Goal: Task Accomplishment & Management: Manage account settings

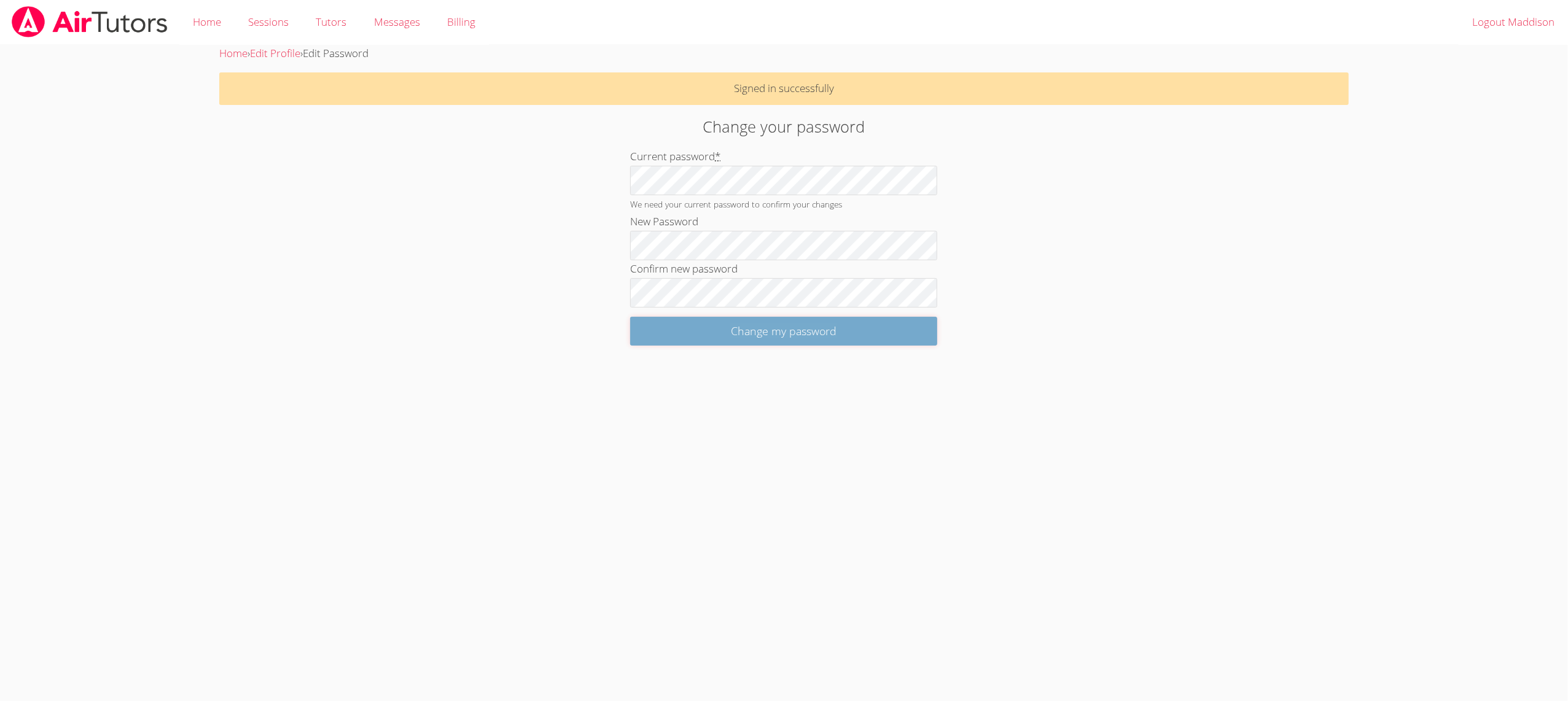
click at [650, 331] on input "Change my password" at bounding box center [784, 331] width 307 height 29
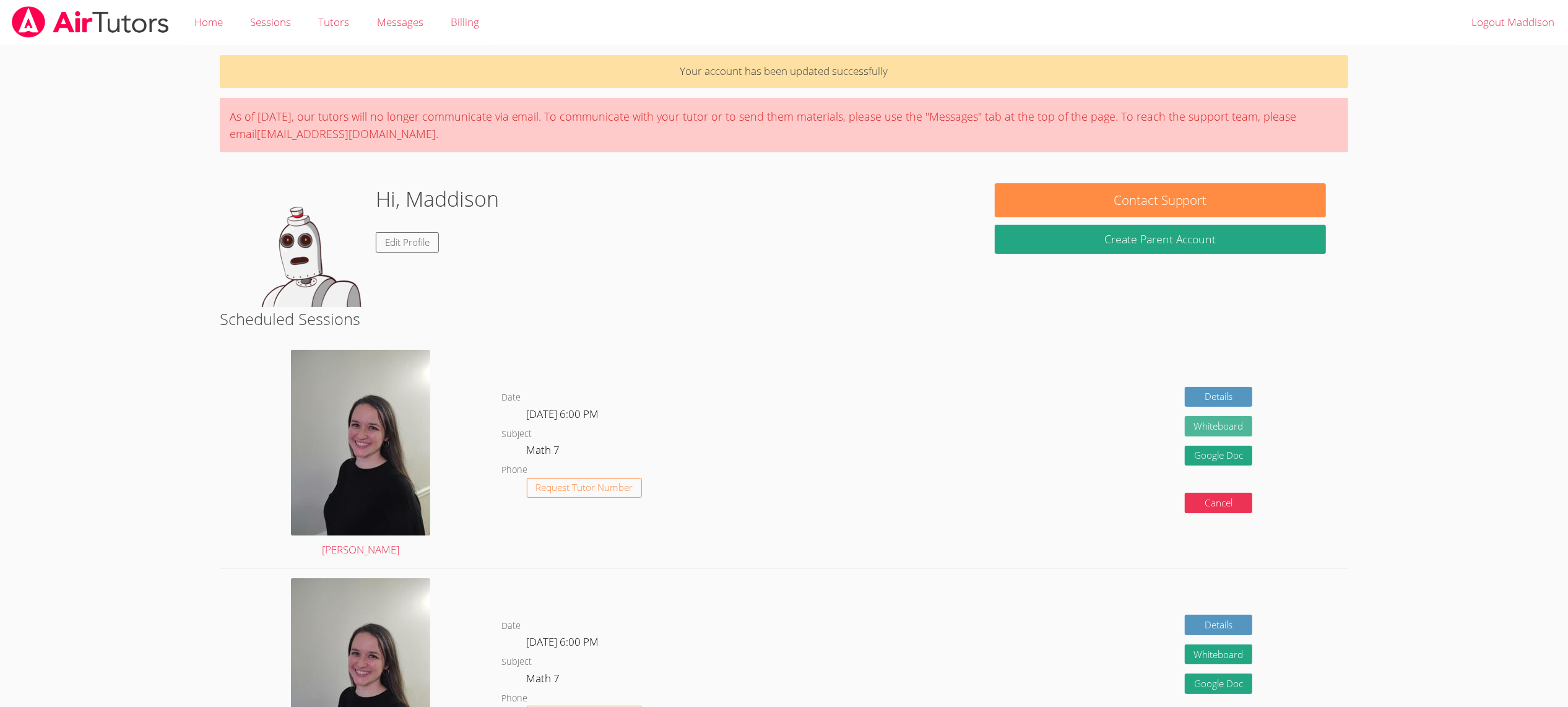
click at [1230, 425] on button "Whiteboard" at bounding box center [1219, 426] width 68 height 21
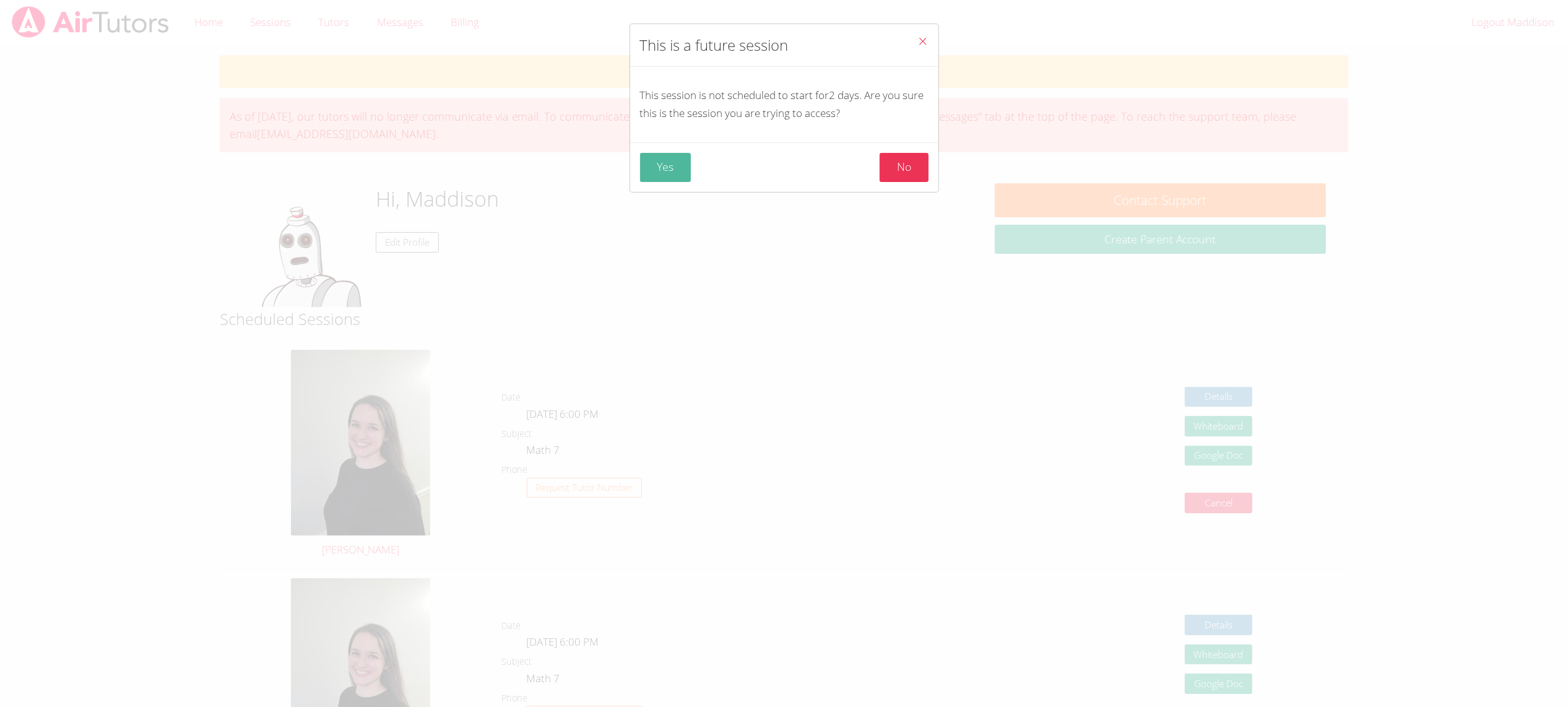
click at [652, 158] on button "Yes" at bounding box center [665, 167] width 51 height 29
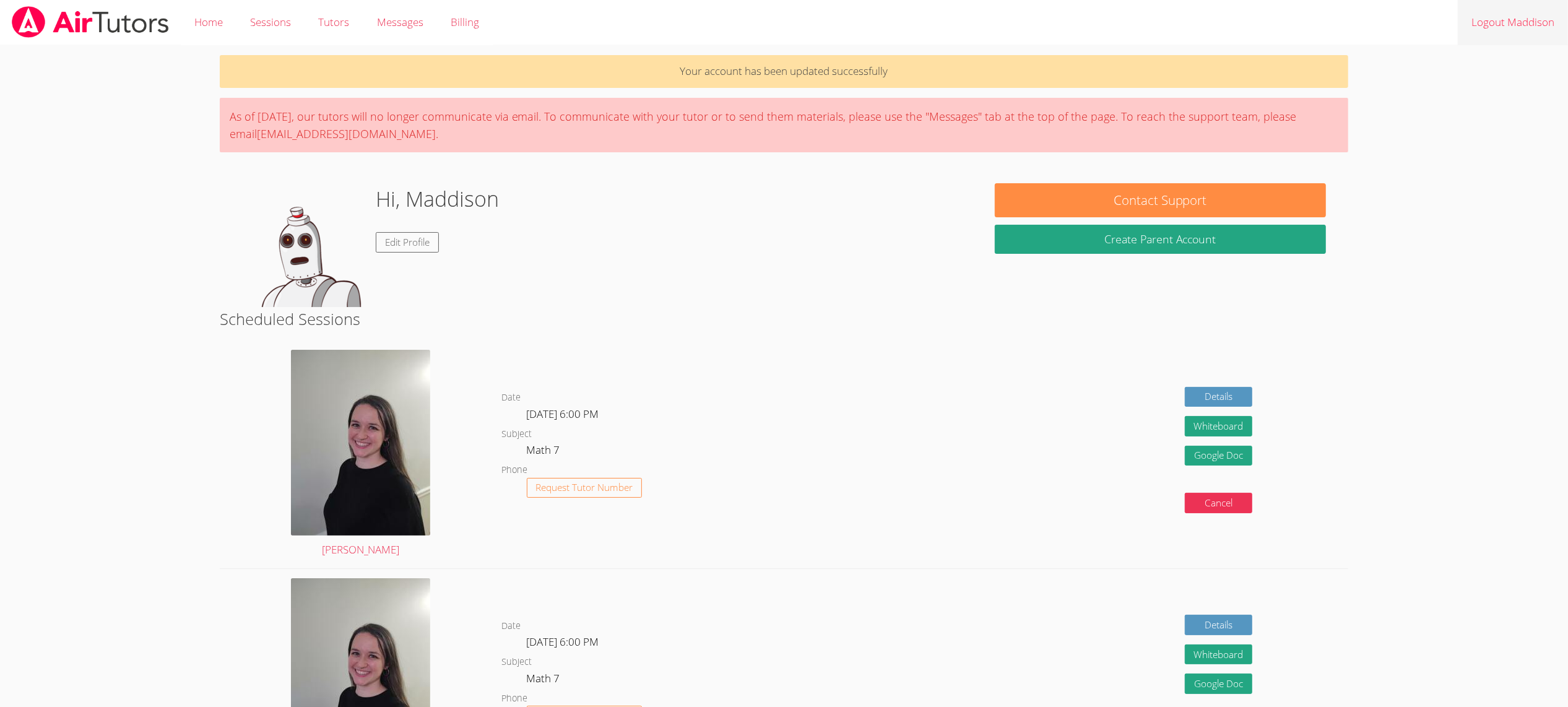
click at [1498, 25] on link "Logout Maddison" at bounding box center [1513, 23] width 110 height 45
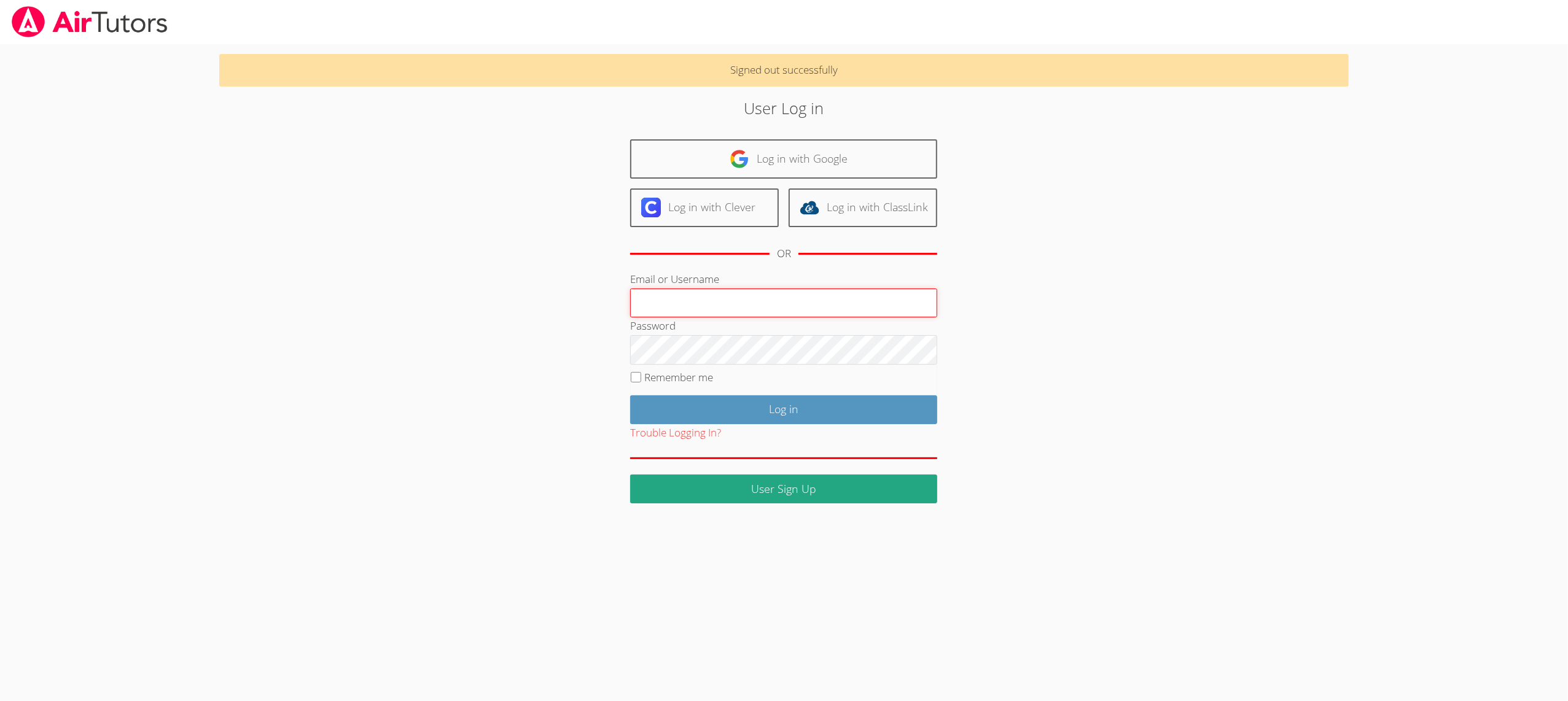
paste input "ailynreg"
type input "ailynreg"
click at [659, 415] on input "Log in" at bounding box center [784, 410] width 307 height 29
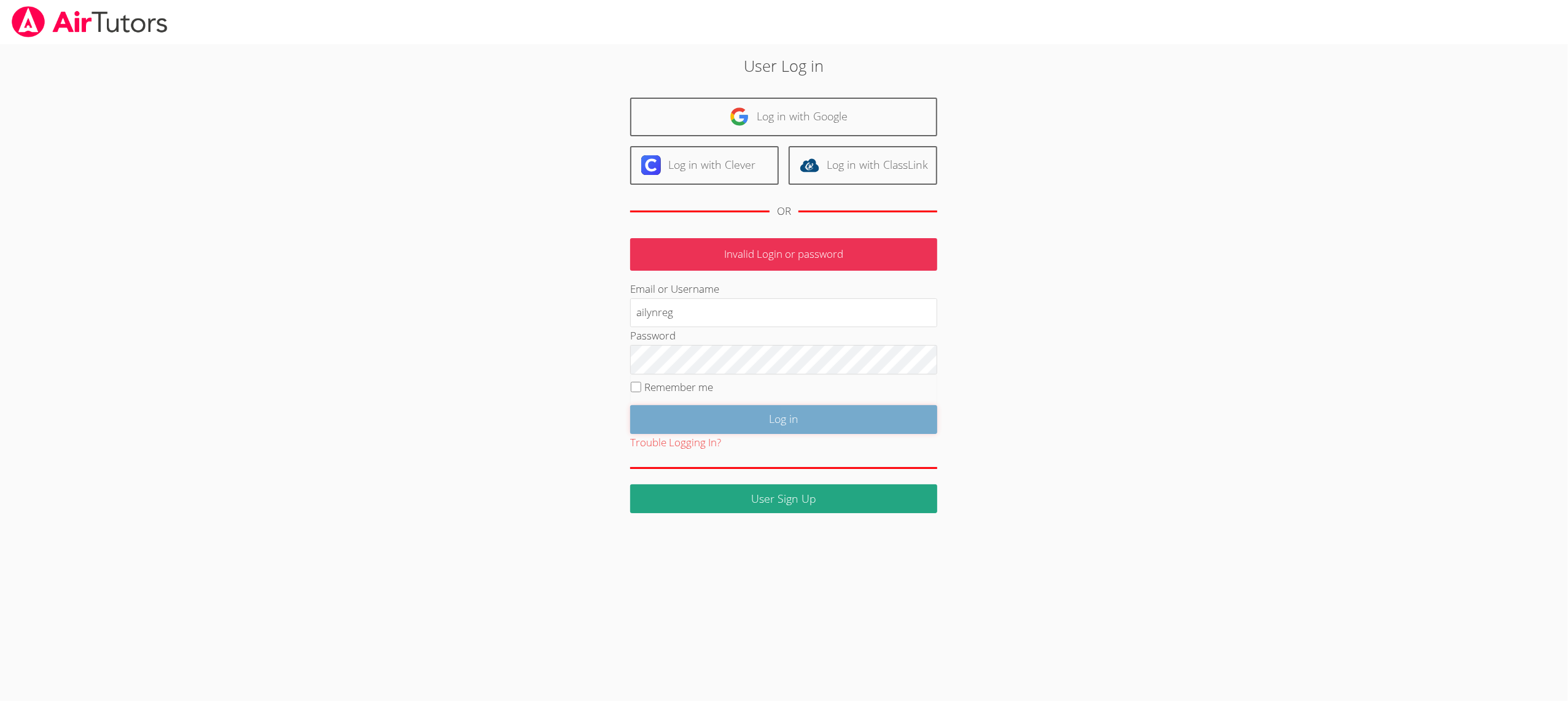
click at [641, 414] on input "Log in" at bounding box center [784, 420] width 307 height 29
